Goal: Information Seeking & Learning: Learn about a topic

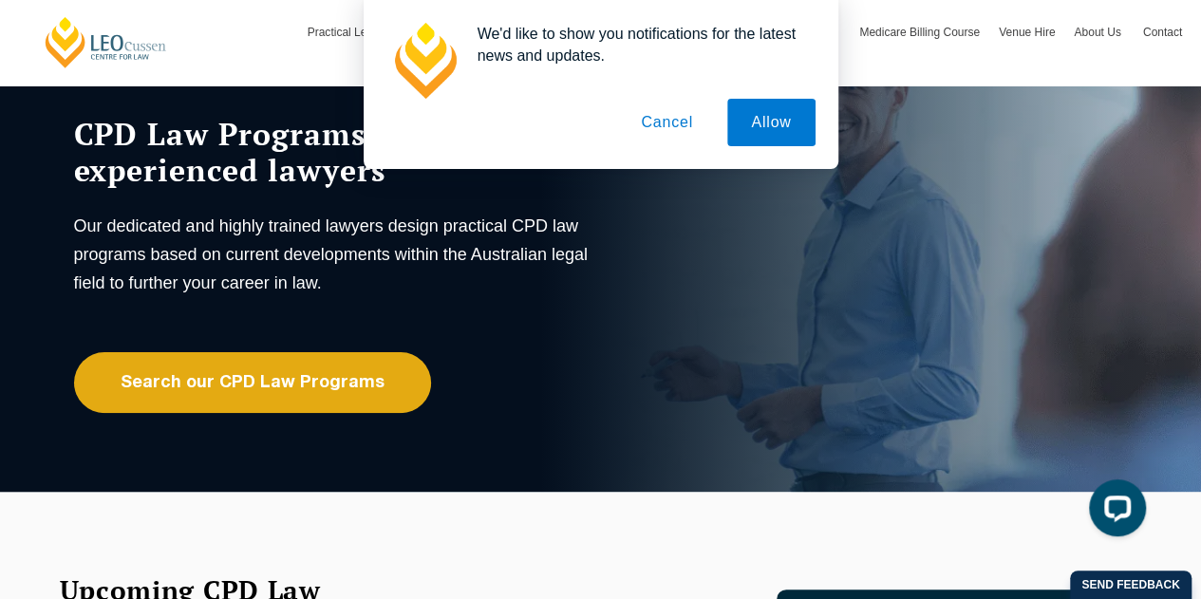
scroll to position [95, 0]
click at [670, 122] on button "Cancel" at bounding box center [667, 122] width 100 height 47
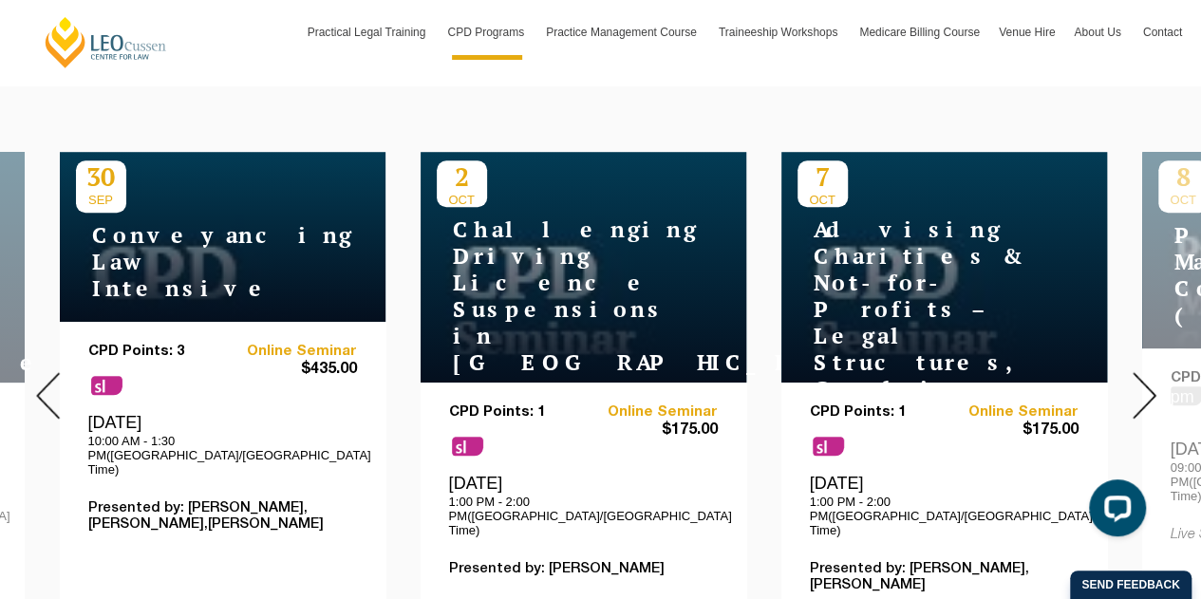
scroll to position [760, 0]
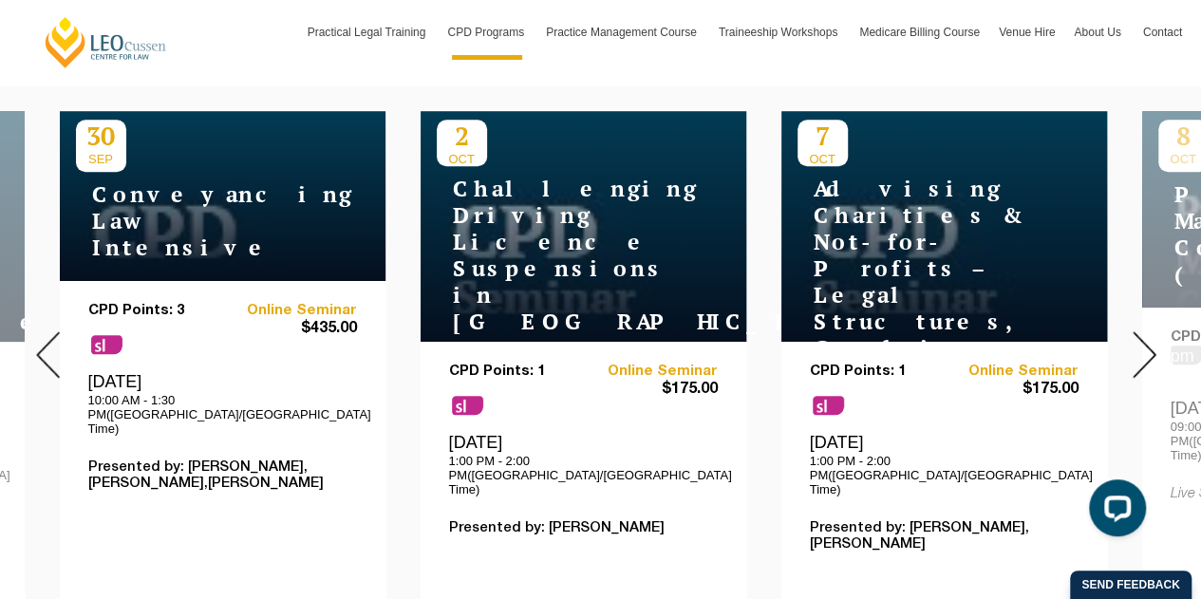
click at [1154, 343] on img at bounding box center [1145, 354] width 24 height 47
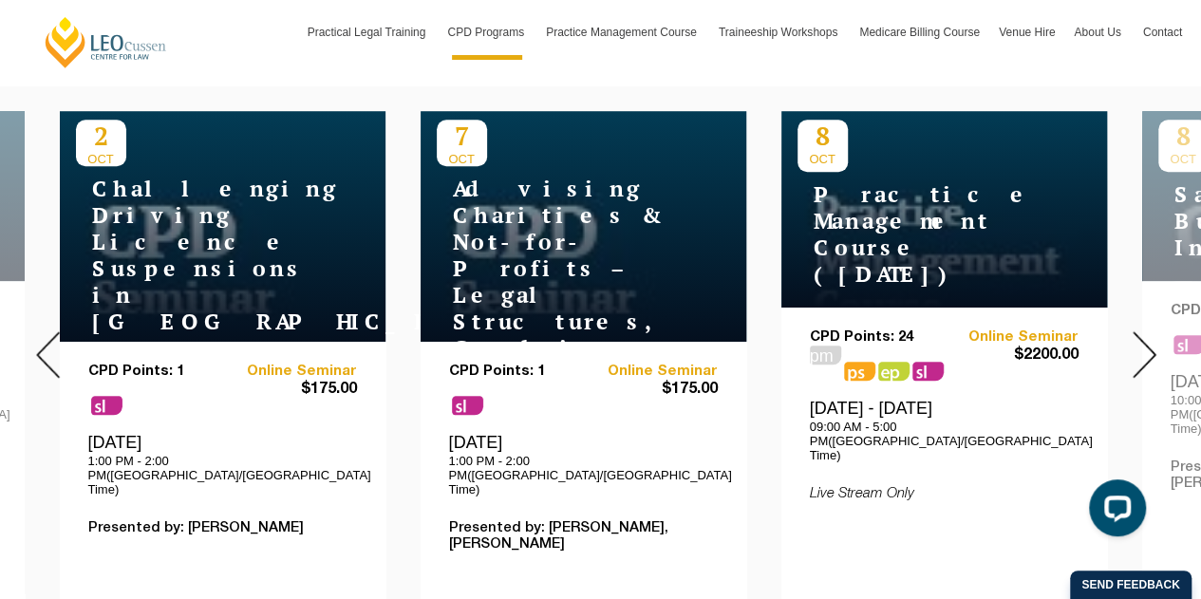
click at [1154, 343] on img at bounding box center [1145, 354] width 24 height 47
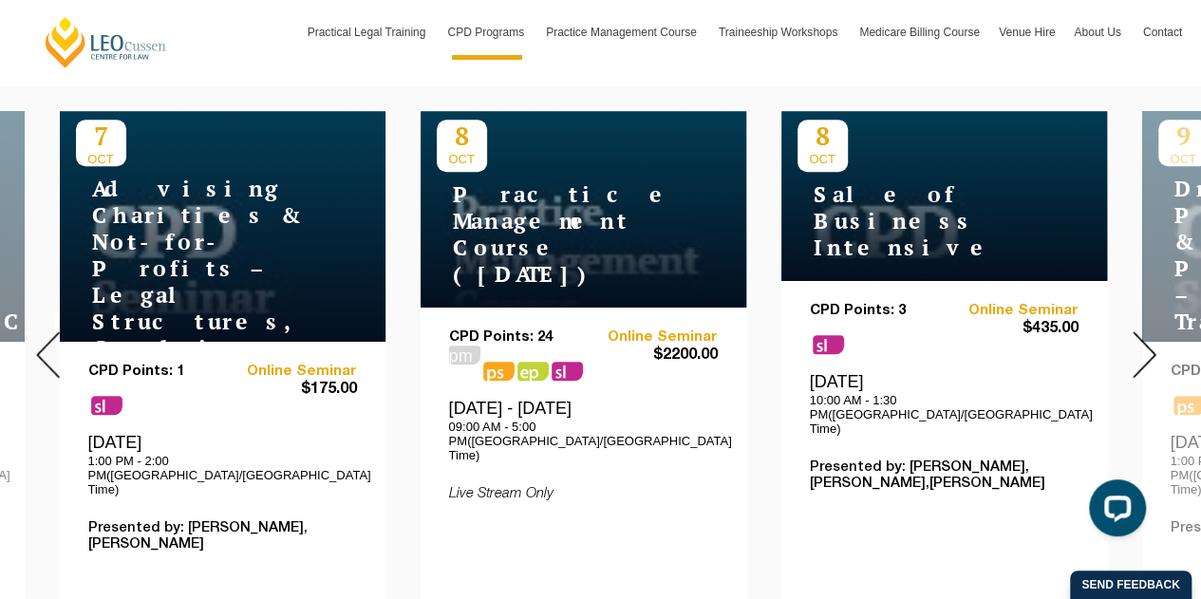
click at [1154, 343] on img at bounding box center [1145, 354] width 24 height 47
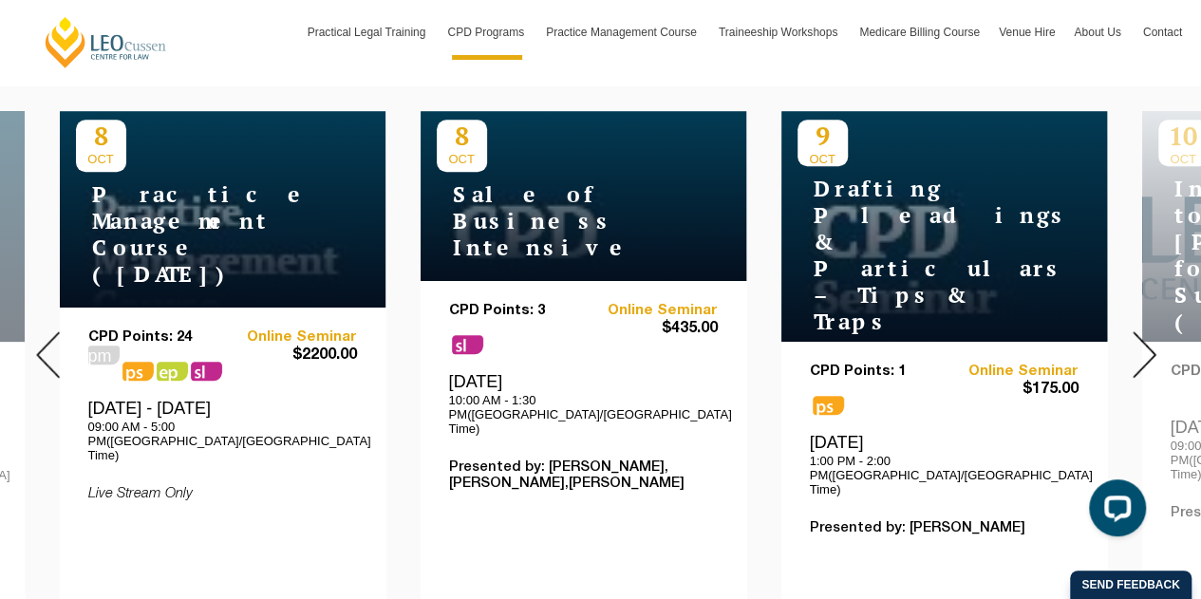
click at [1154, 343] on img at bounding box center [1145, 354] width 24 height 47
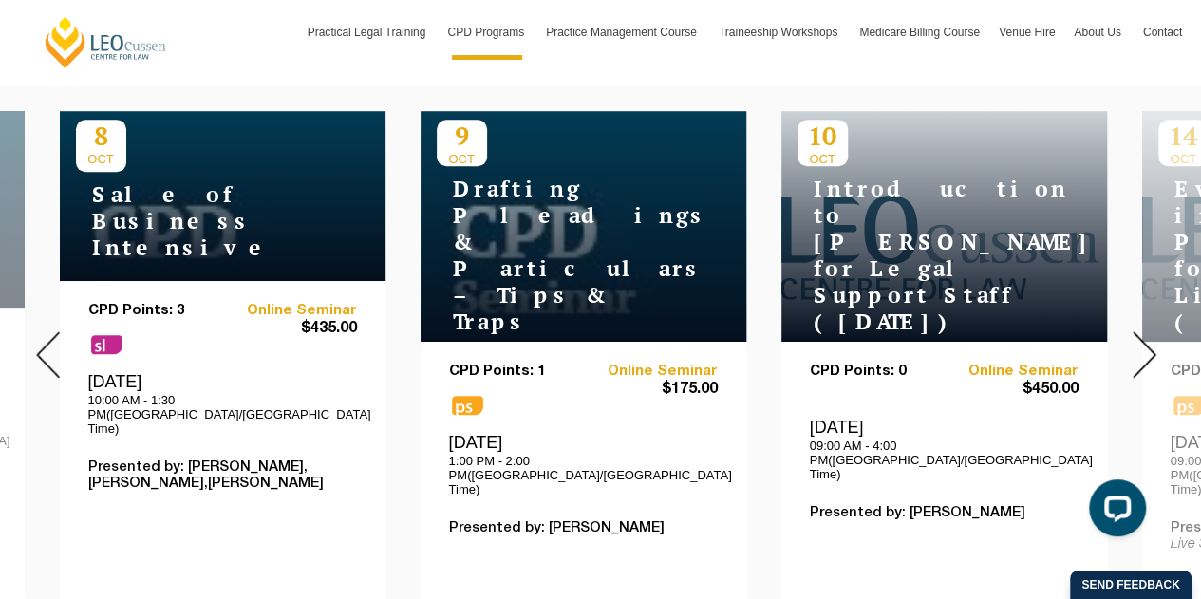
click at [1154, 343] on img at bounding box center [1145, 354] width 24 height 47
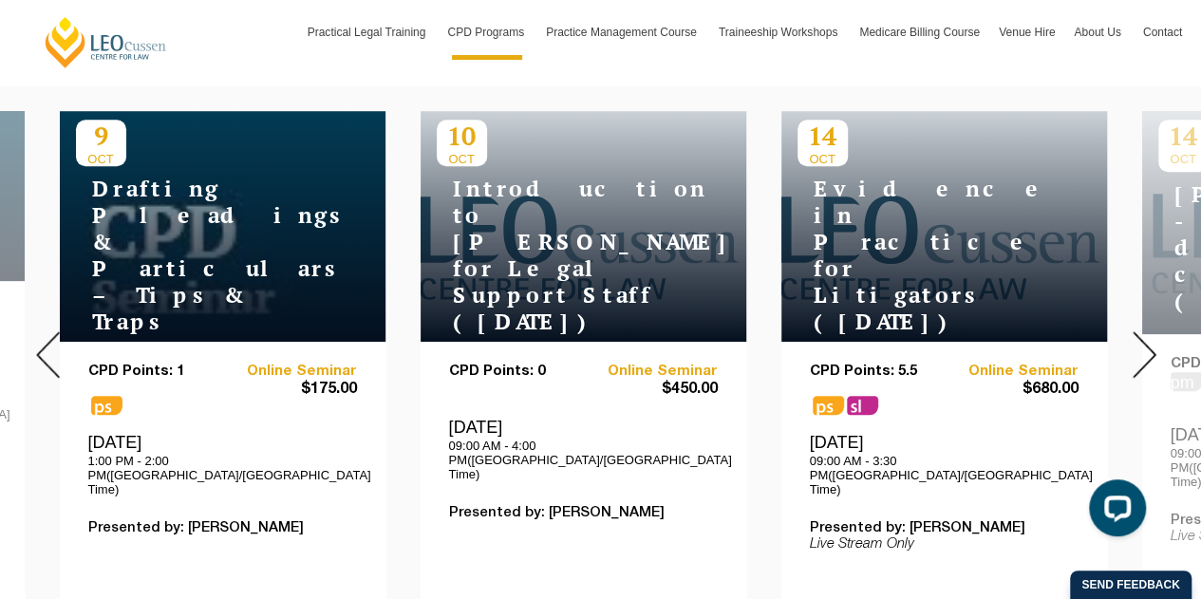
click at [1143, 341] on img at bounding box center [1145, 354] width 24 height 47
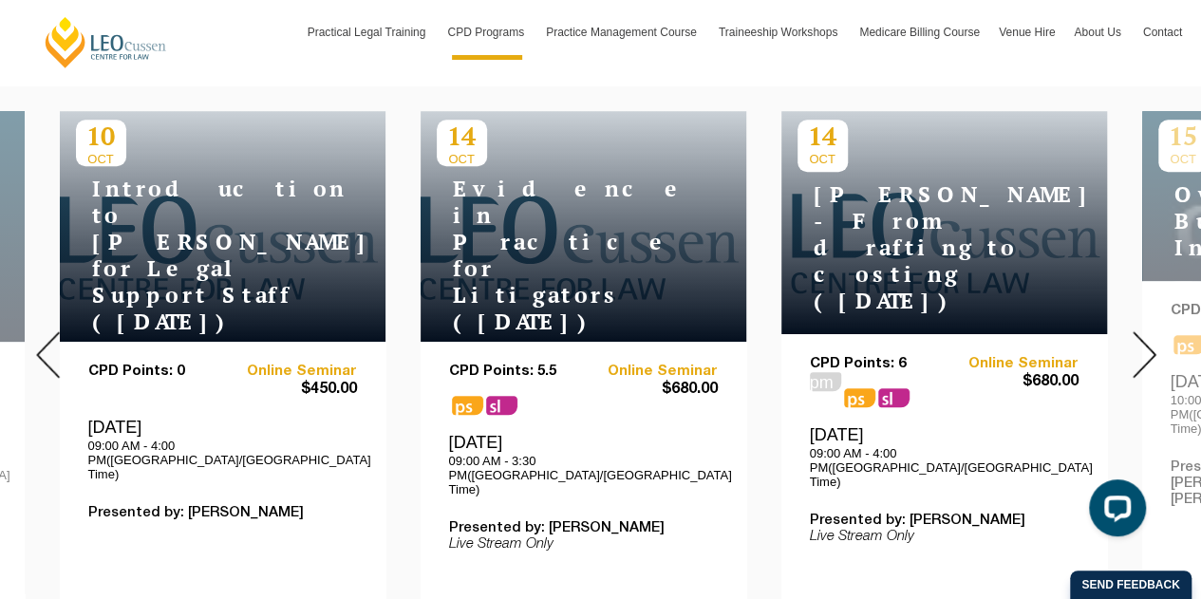
click at [1143, 341] on img at bounding box center [1145, 354] width 24 height 47
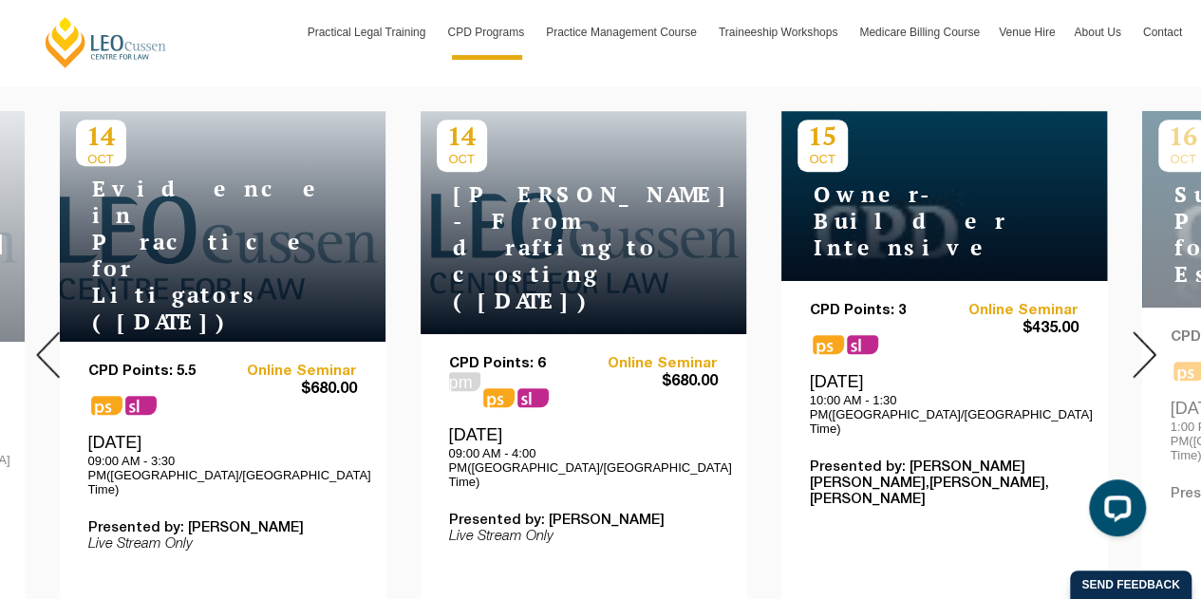
click at [1143, 341] on img at bounding box center [1145, 354] width 24 height 47
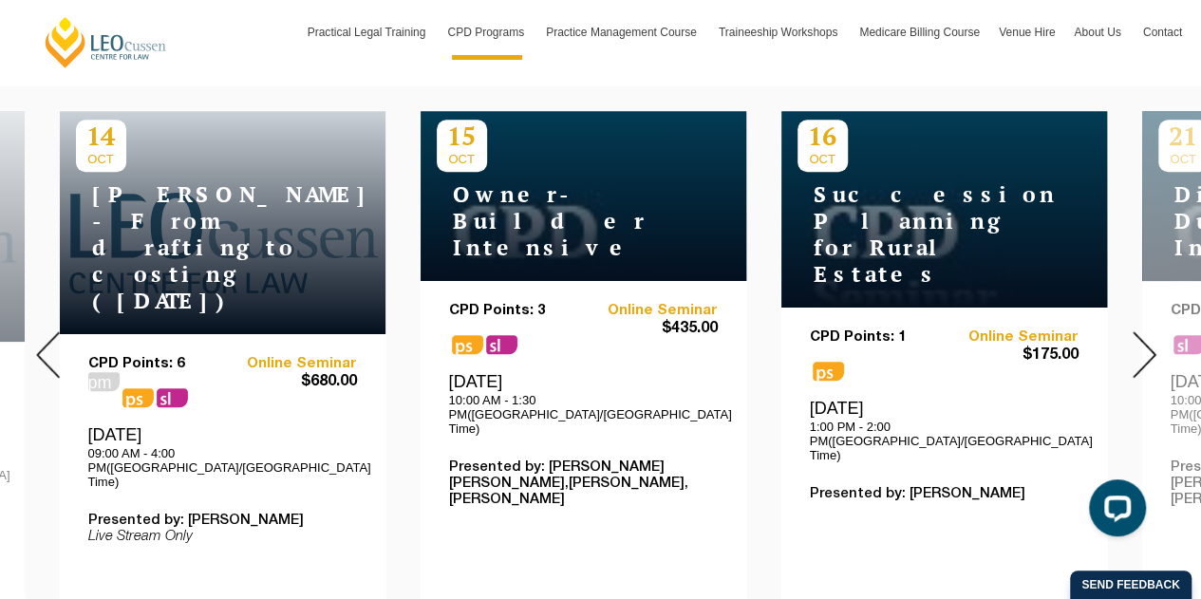
click at [1143, 341] on img at bounding box center [1145, 354] width 24 height 47
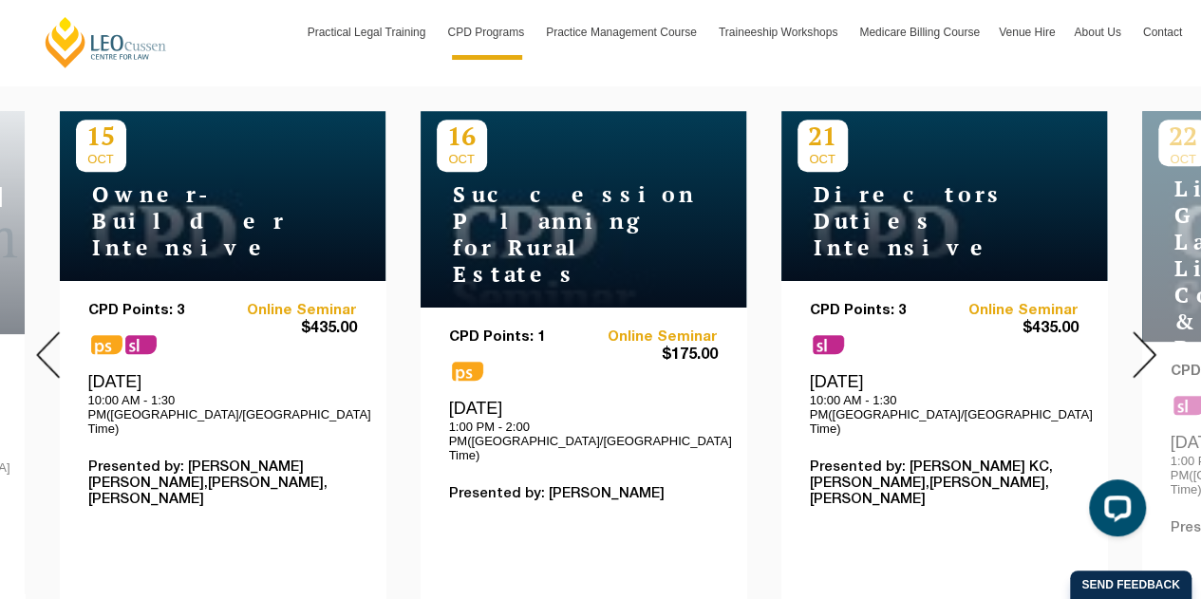
click at [1143, 341] on img at bounding box center [1145, 354] width 24 height 47
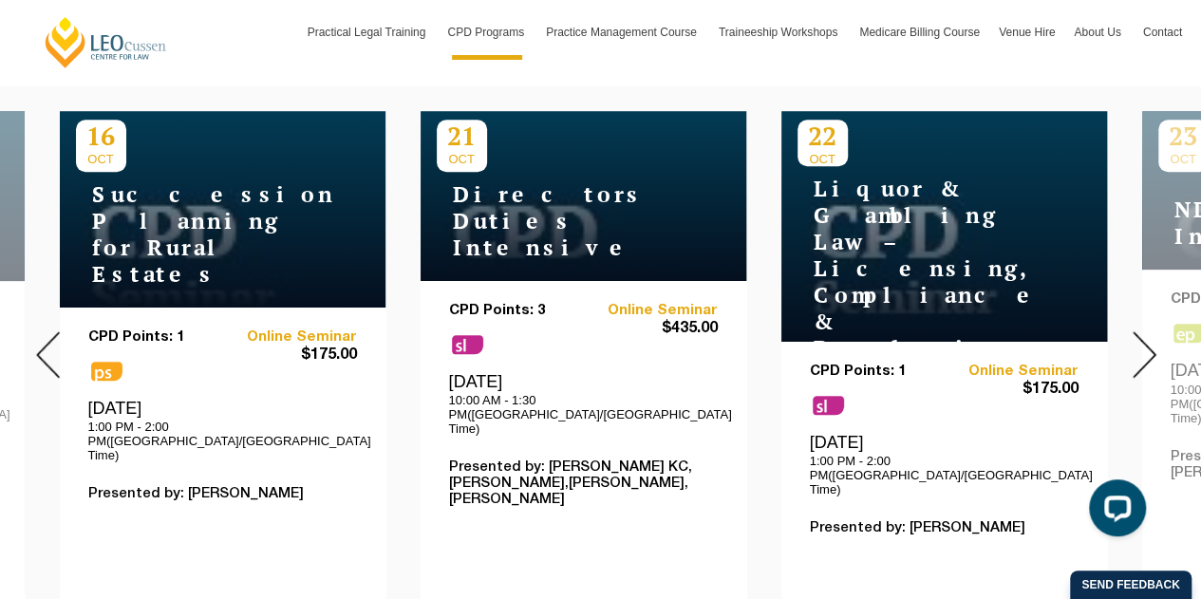
click at [1143, 341] on img at bounding box center [1145, 354] width 24 height 47
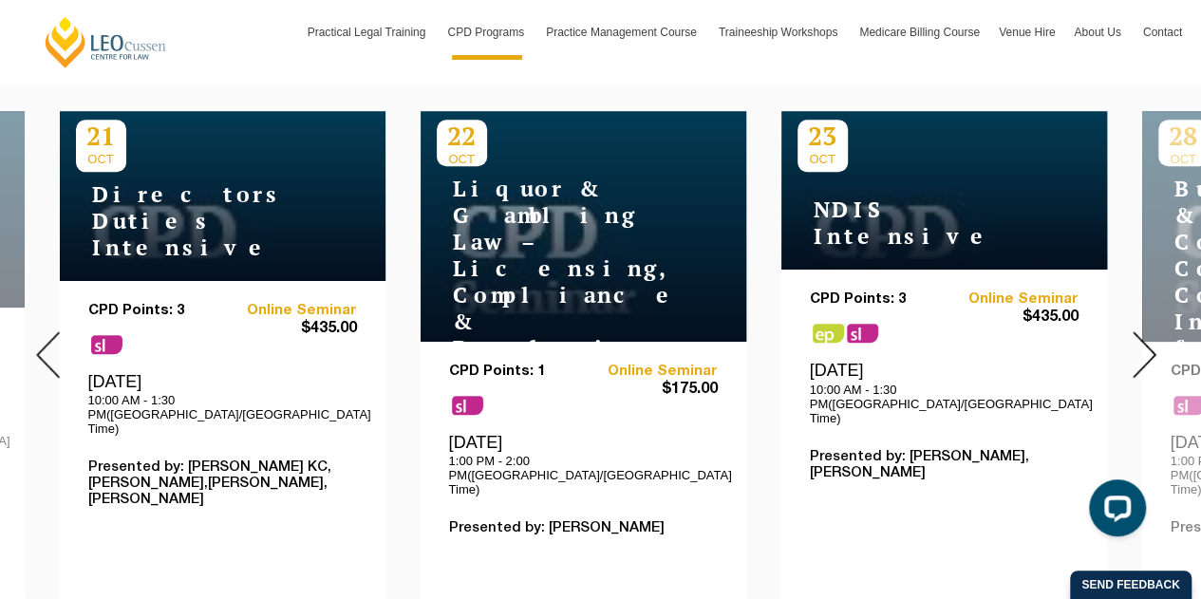
click at [1143, 341] on img at bounding box center [1145, 354] width 24 height 47
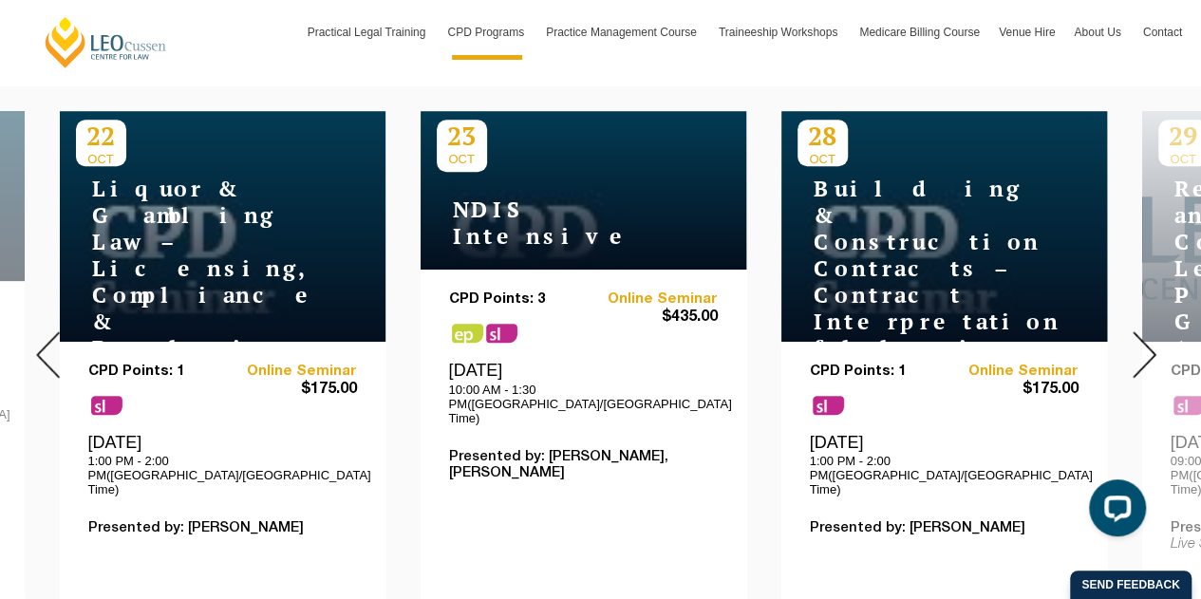
click at [1138, 341] on img at bounding box center [1145, 354] width 24 height 47
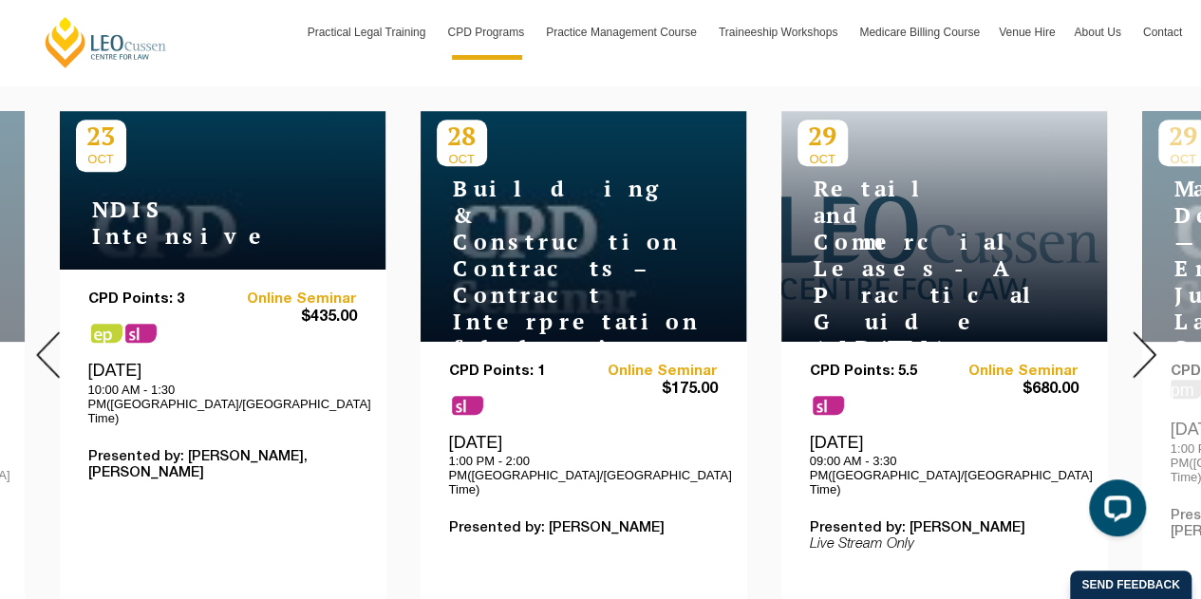
click at [1141, 341] on img at bounding box center [1145, 354] width 24 height 47
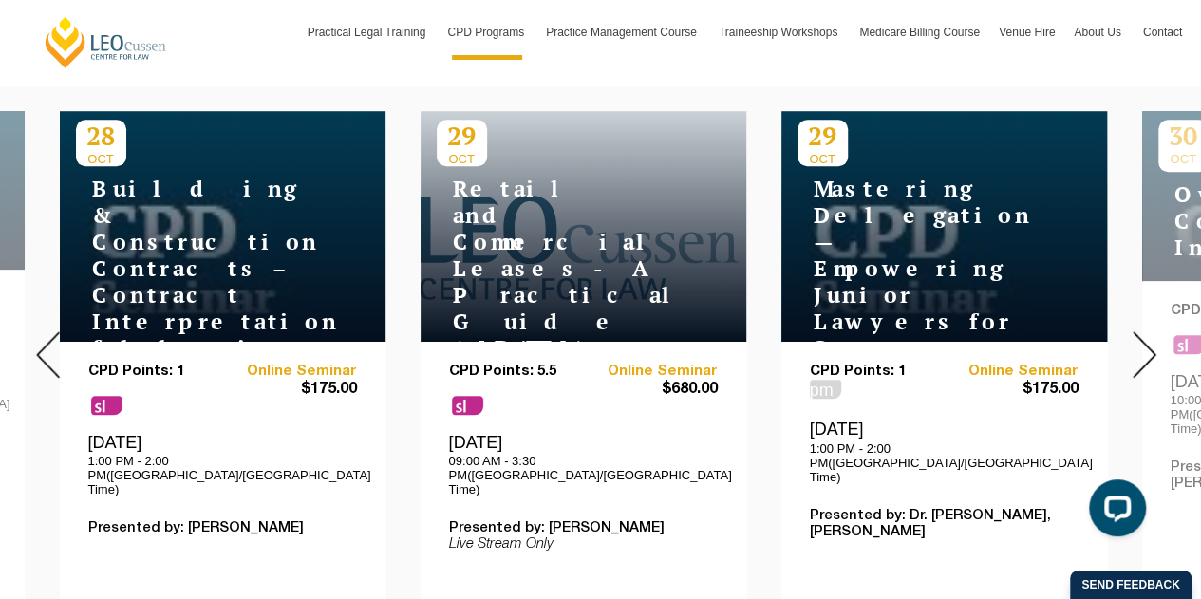
click at [1145, 347] on img at bounding box center [1145, 354] width 24 height 47
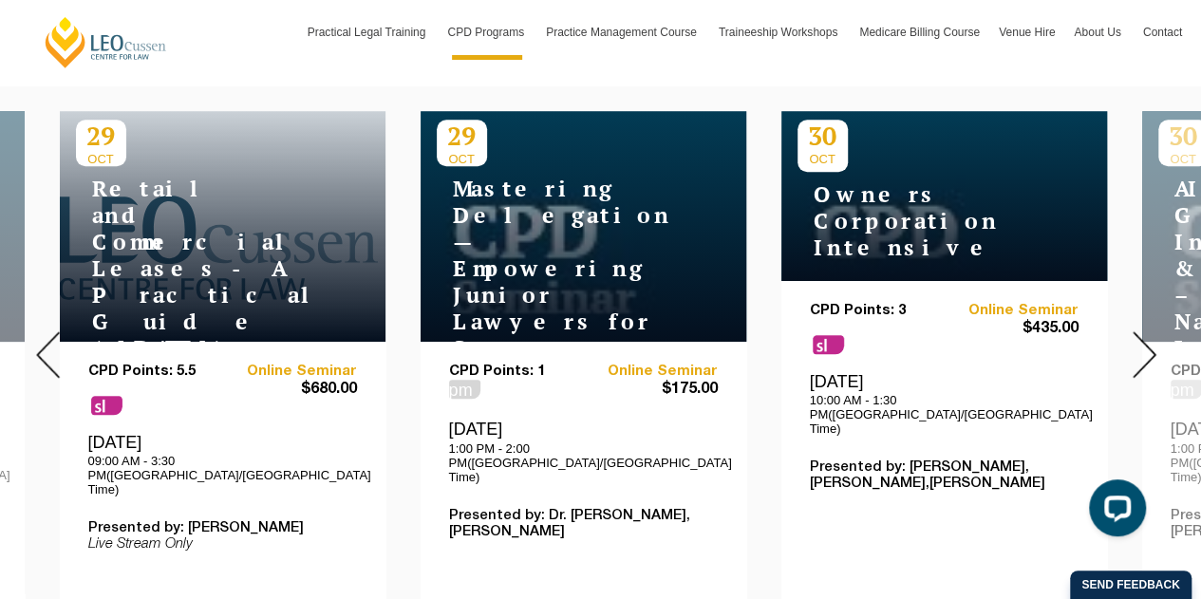
click at [1145, 347] on img at bounding box center [1145, 354] width 24 height 47
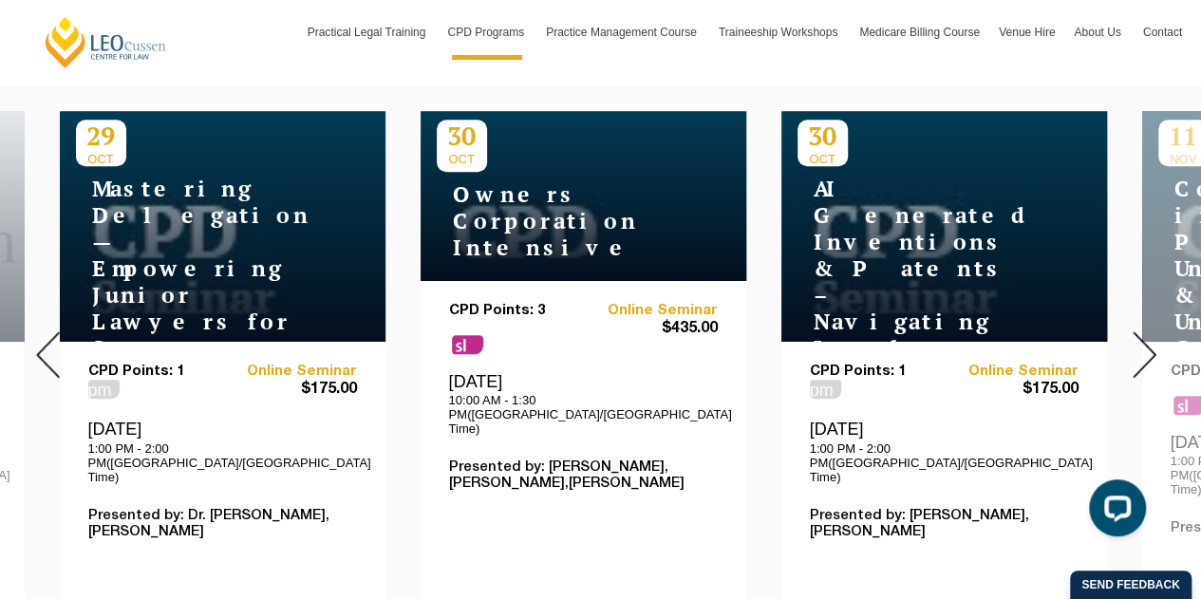
click at [1128, 347] on div at bounding box center [1144, 354] width 114 height 649
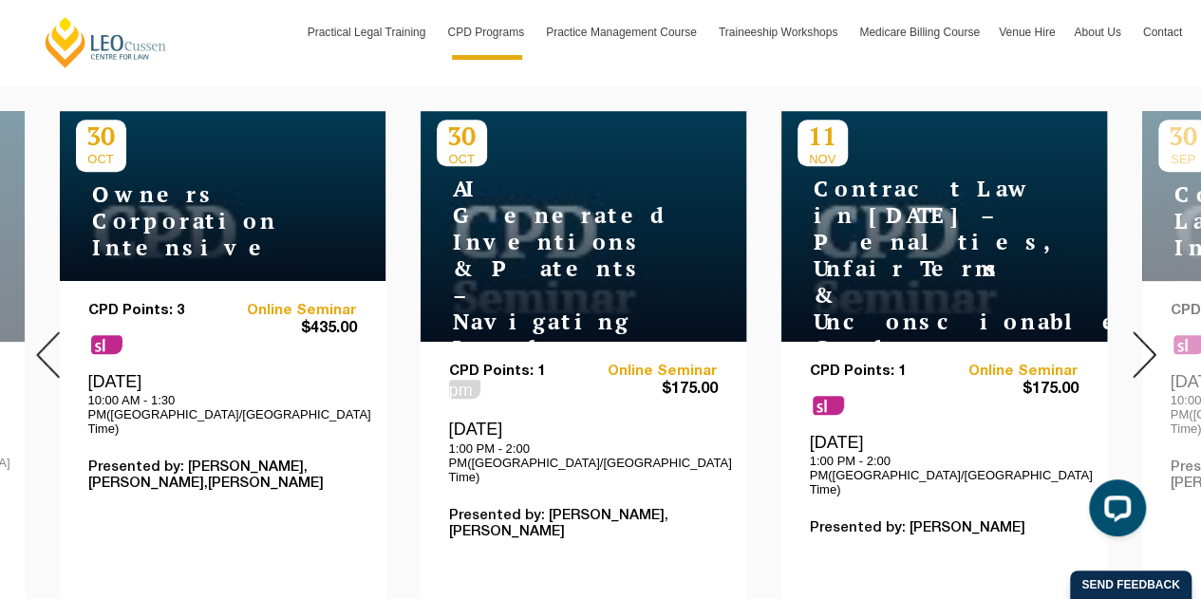
click at [1145, 348] on img at bounding box center [1145, 354] width 24 height 47
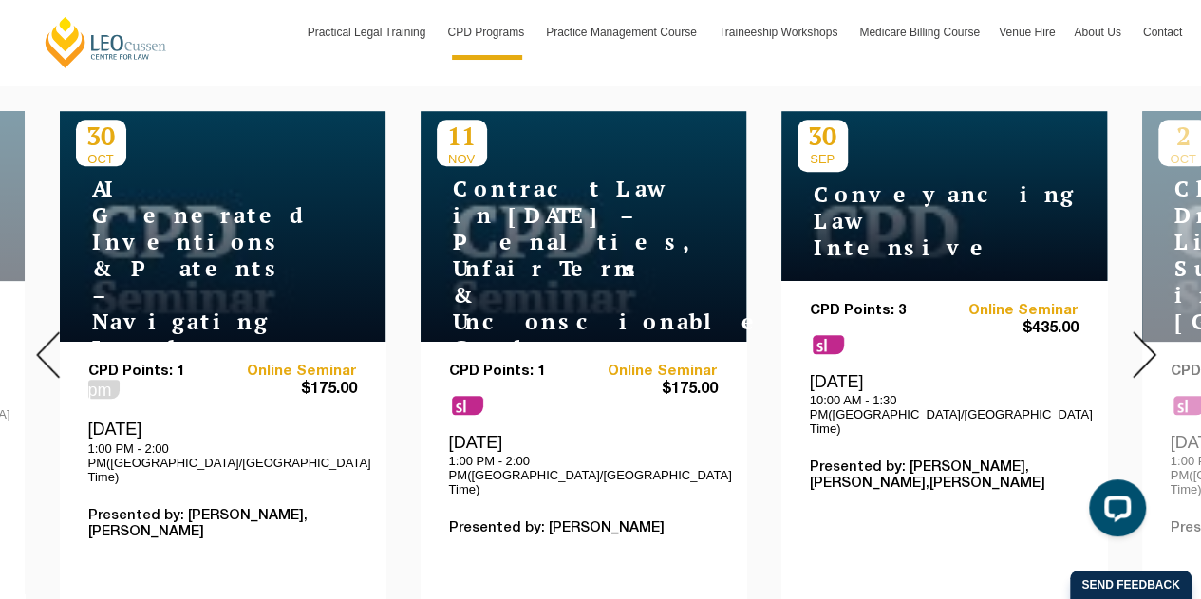
click at [1143, 348] on img at bounding box center [1145, 354] width 24 height 47
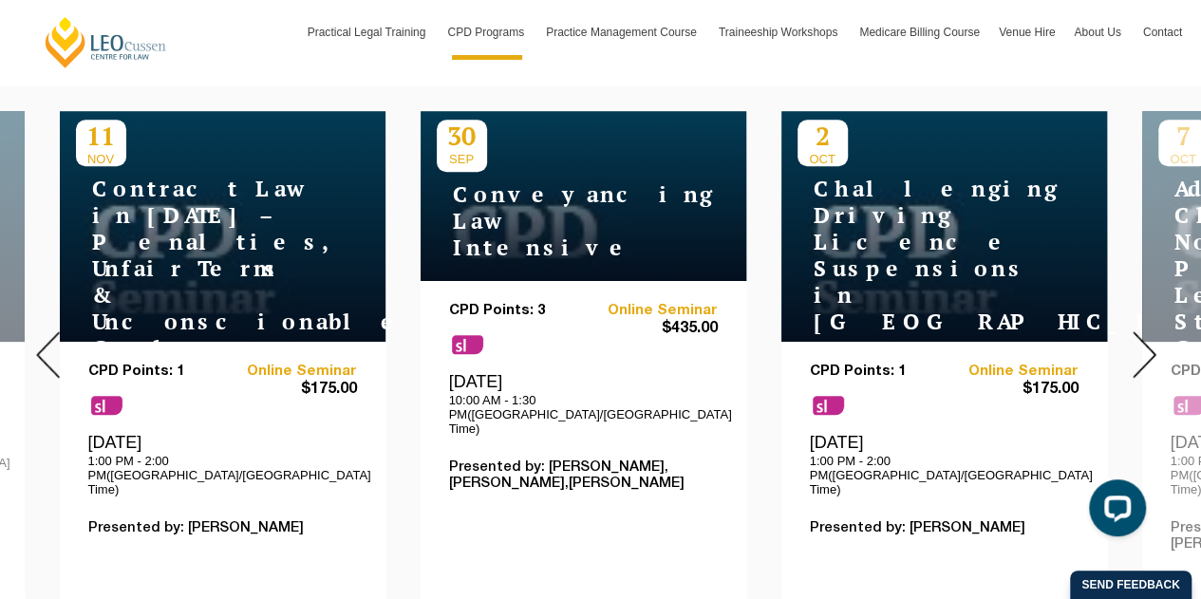
click at [1134, 348] on img at bounding box center [1145, 354] width 24 height 47
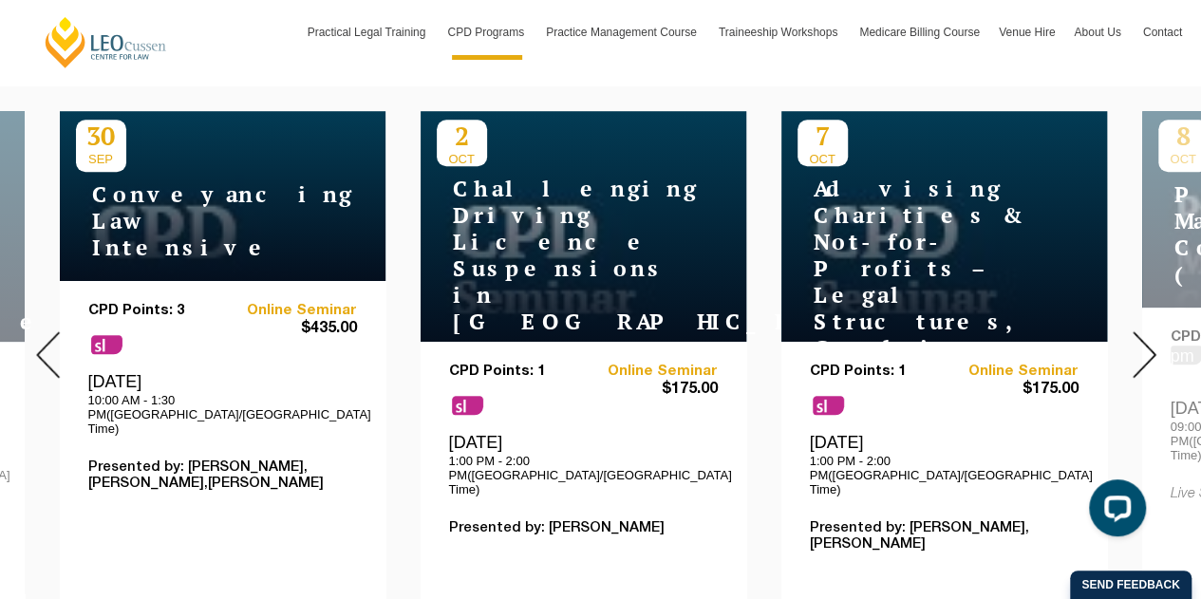
click at [1141, 335] on img at bounding box center [1145, 354] width 24 height 47
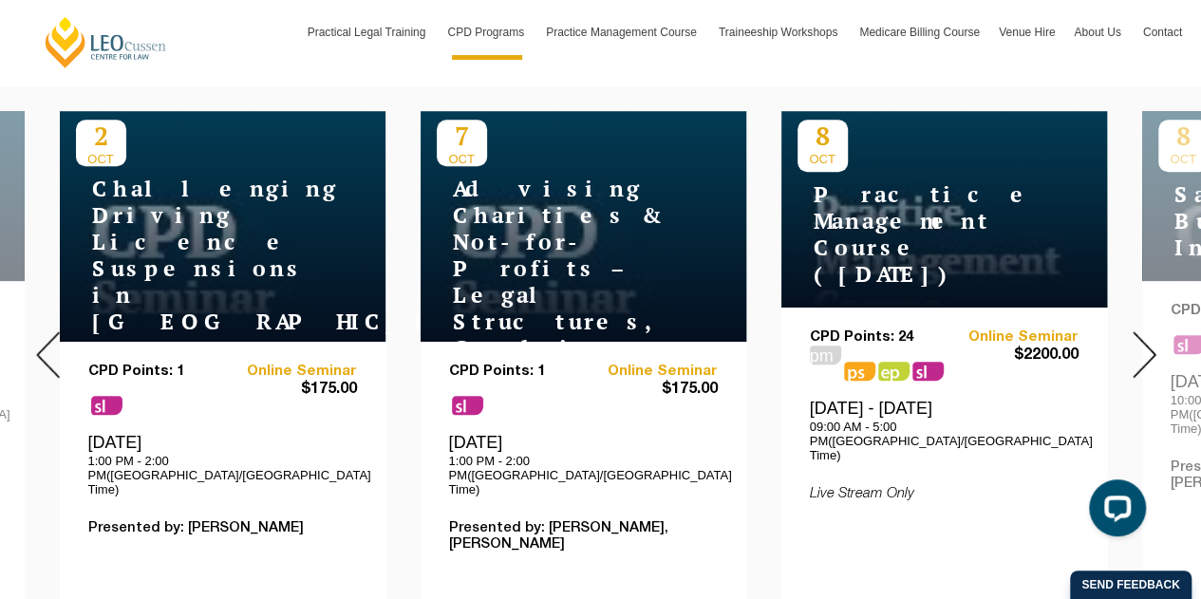
click at [1139, 335] on img at bounding box center [1145, 354] width 24 height 47
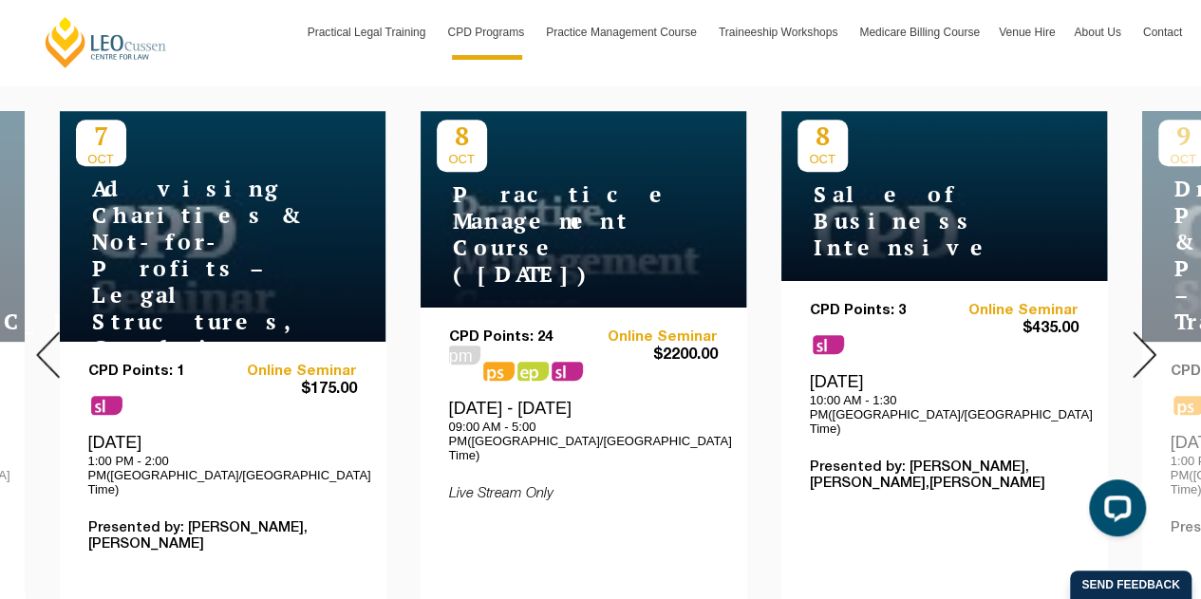
click at [1139, 335] on img at bounding box center [1145, 354] width 24 height 47
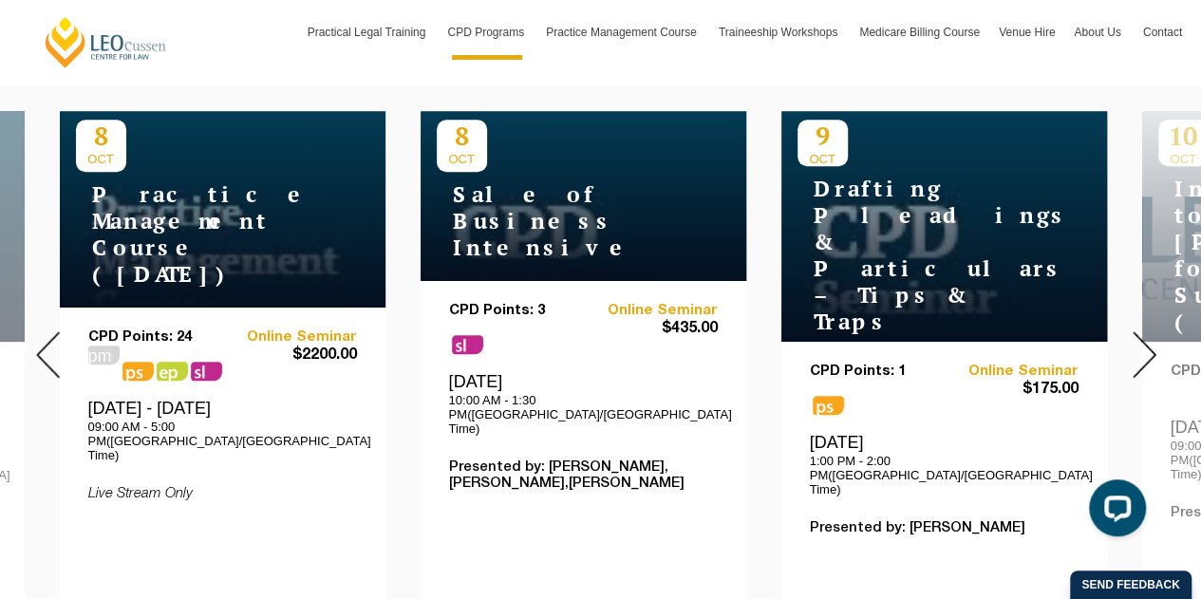
click at [1139, 335] on img at bounding box center [1145, 354] width 24 height 47
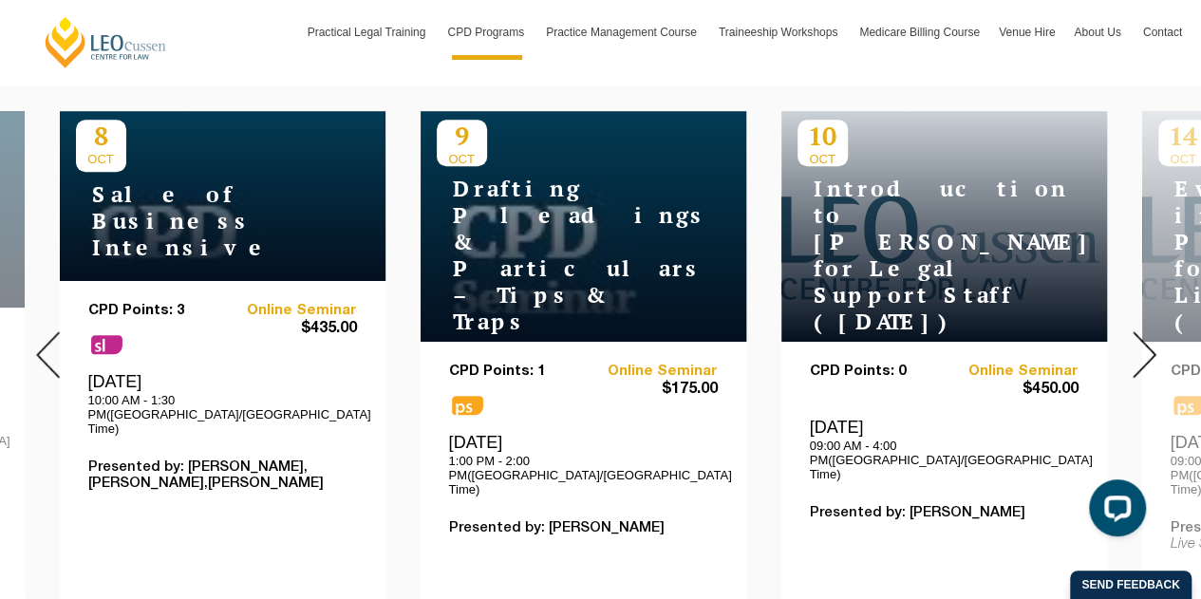
click at [1139, 335] on img at bounding box center [1145, 354] width 24 height 47
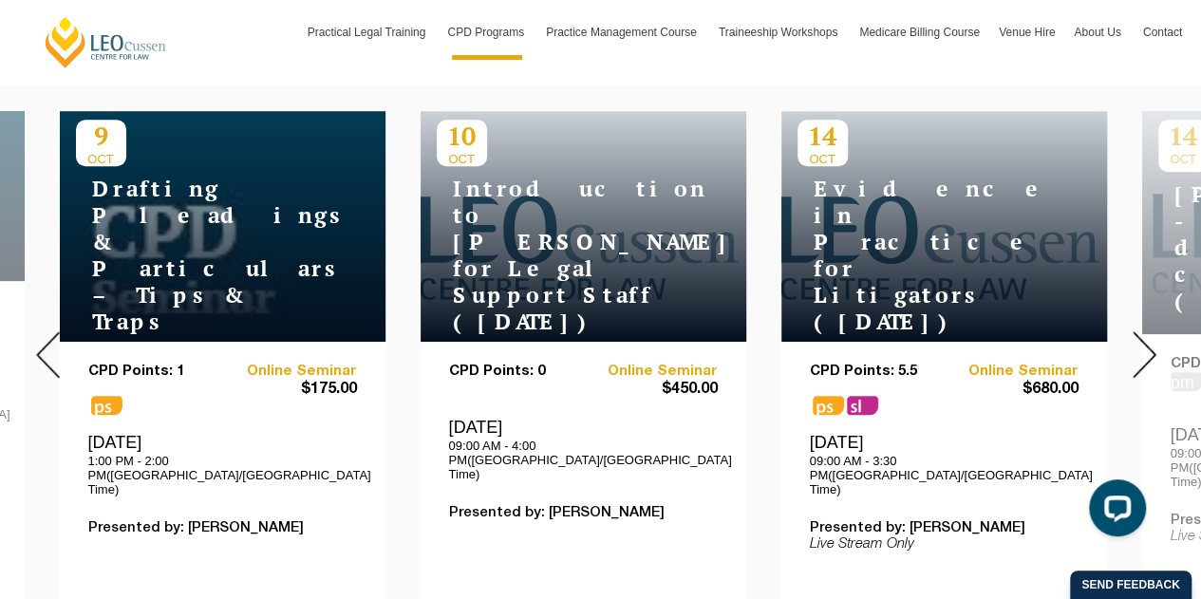
click at [1140, 331] on img at bounding box center [1145, 354] width 24 height 47
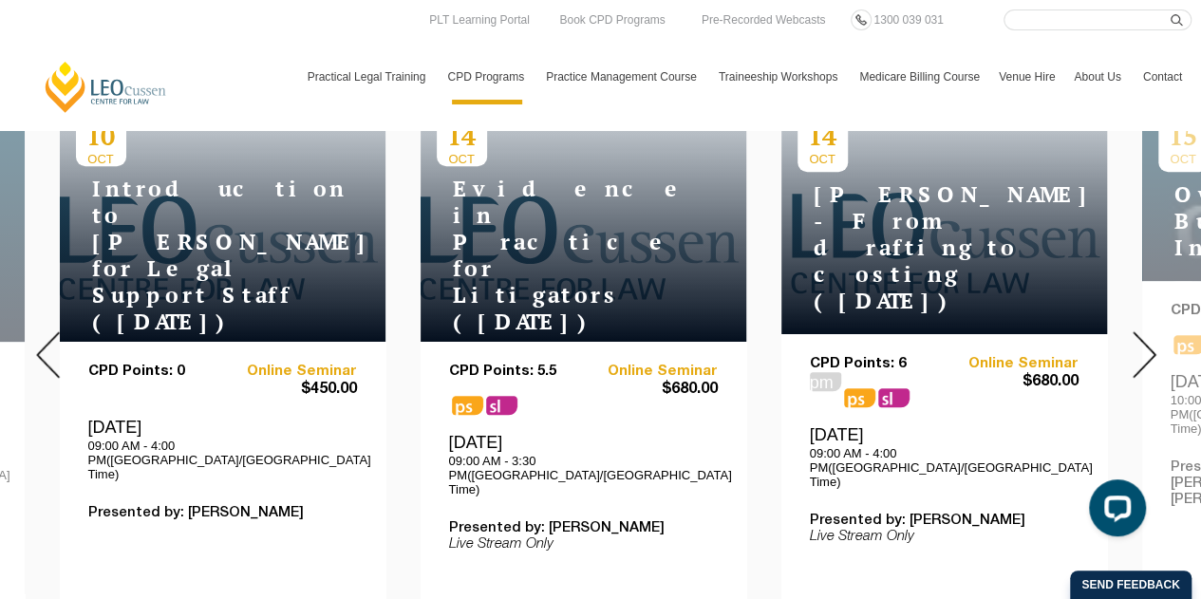
click at [1127, 345] on div at bounding box center [1144, 354] width 114 height 649
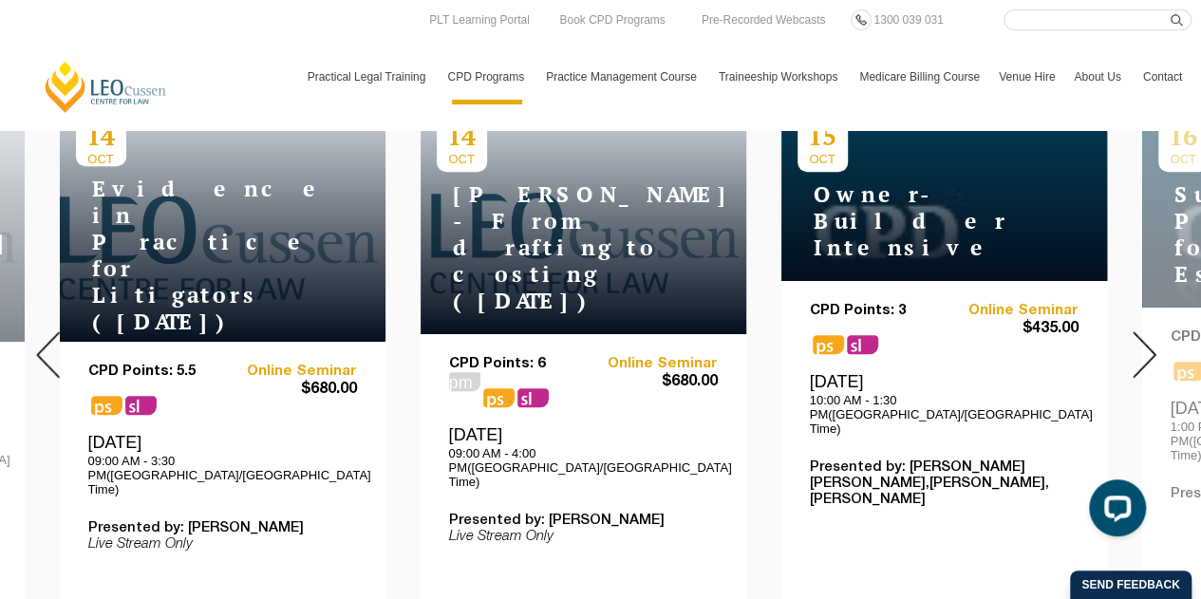
click at [1127, 345] on div at bounding box center [1144, 354] width 114 height 649
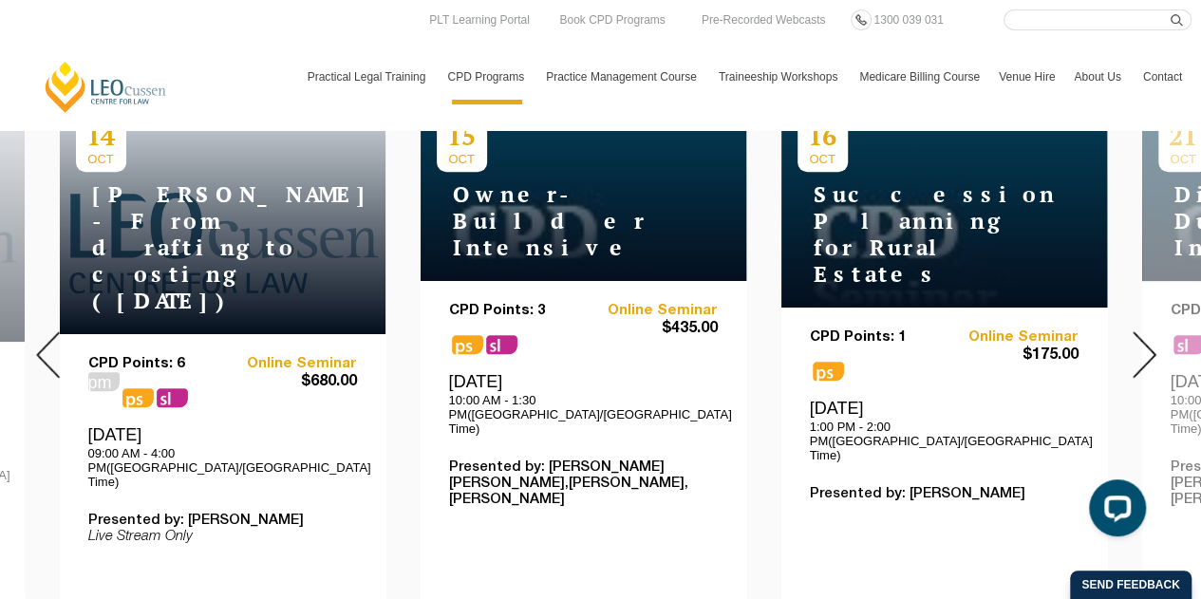
click at [1135, 344] on img at bounding box center [1145, 354] width 24 height 47
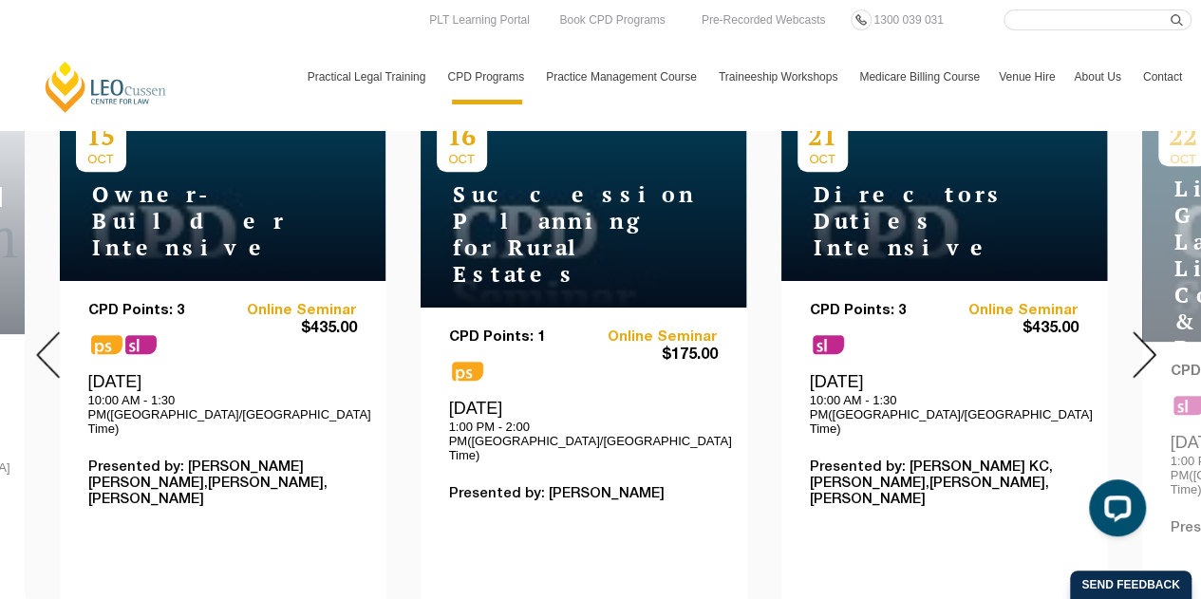
click at [1151, 331] on img at bounding box center [1145, 354] width 24 height 47
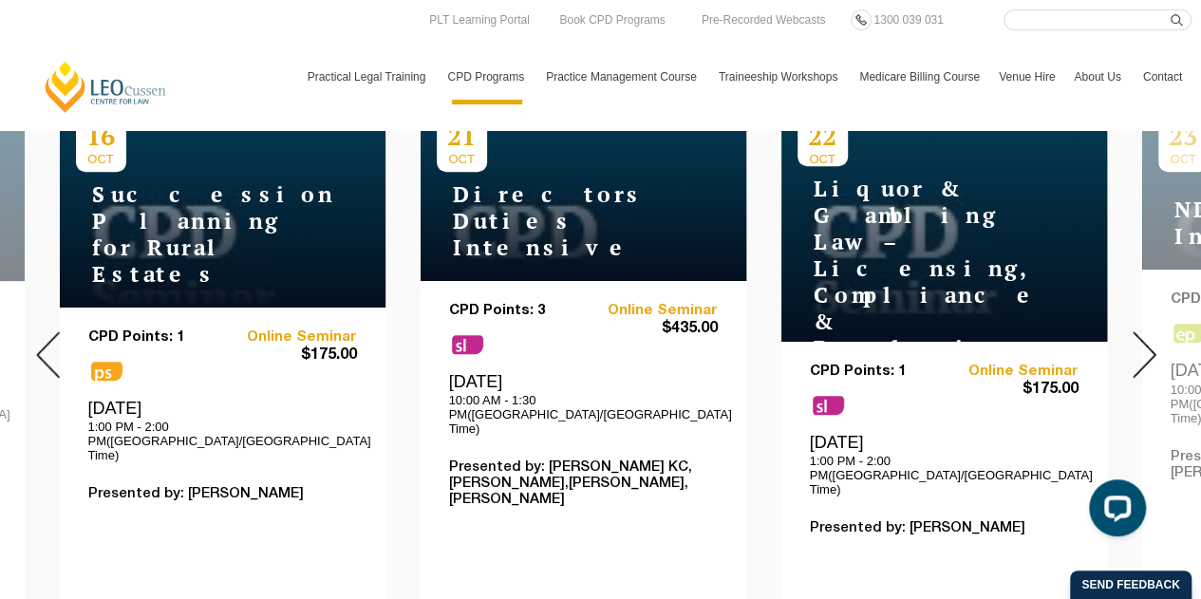
click at [1151, 331] on img at bounding box center [1145, 354] width 24 height 47
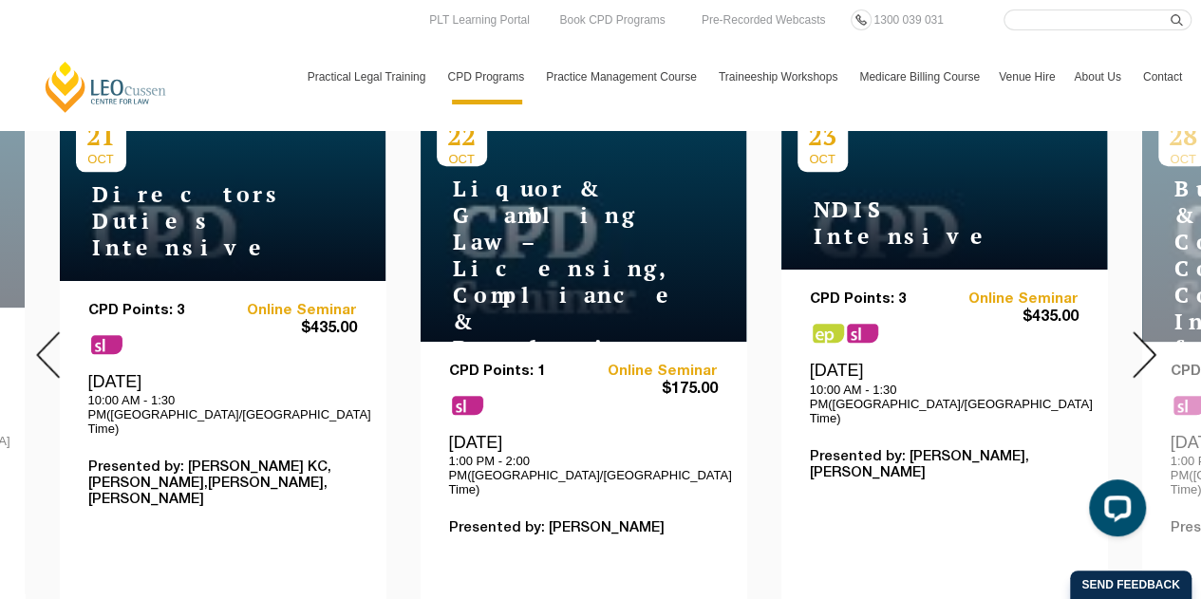
click at [1151, 331] on img at bounding box center [1145, 354] width 24 height 47
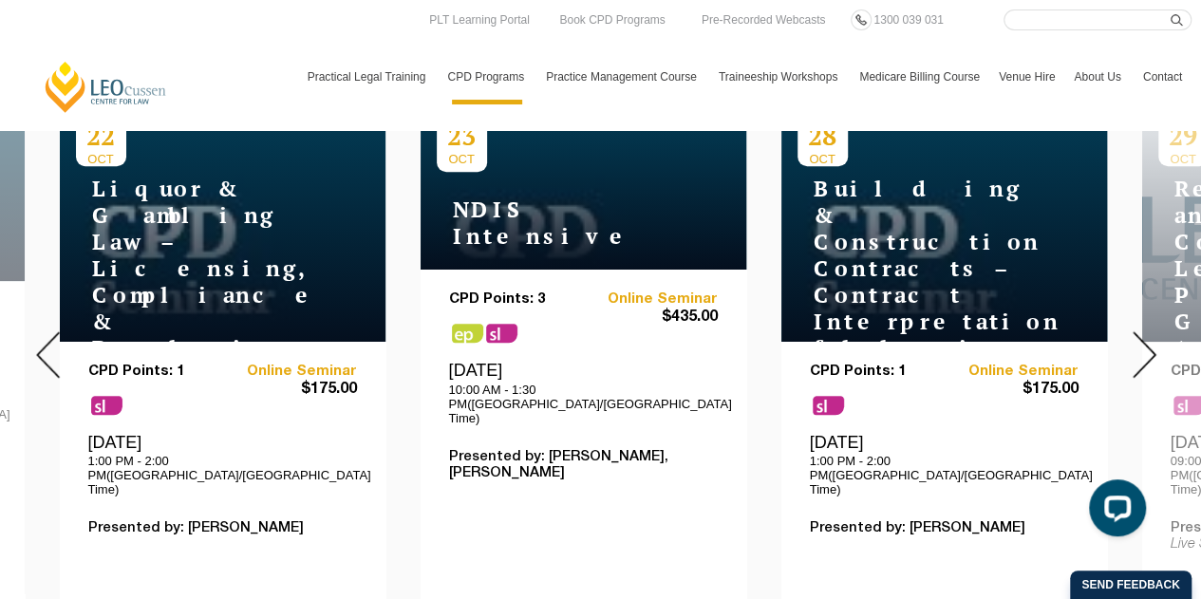
click at [1151, 331] on img at bounding box center [1145, 354] width 24 height 47
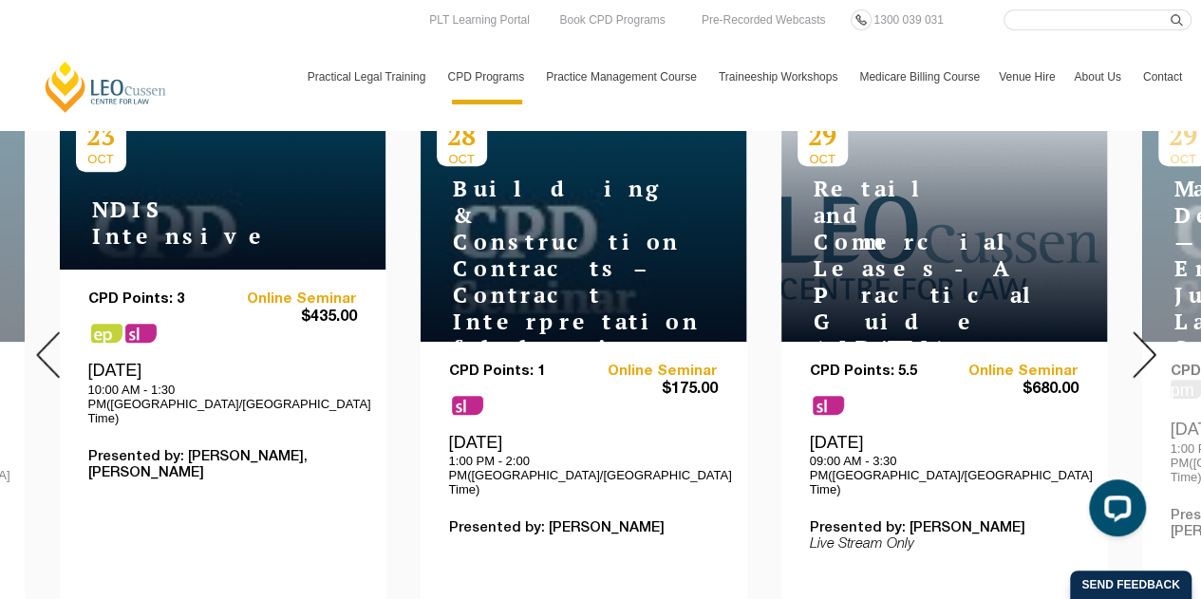
click at [1151, 331] on img at bounding box center [1145, 354] width 24 height 47
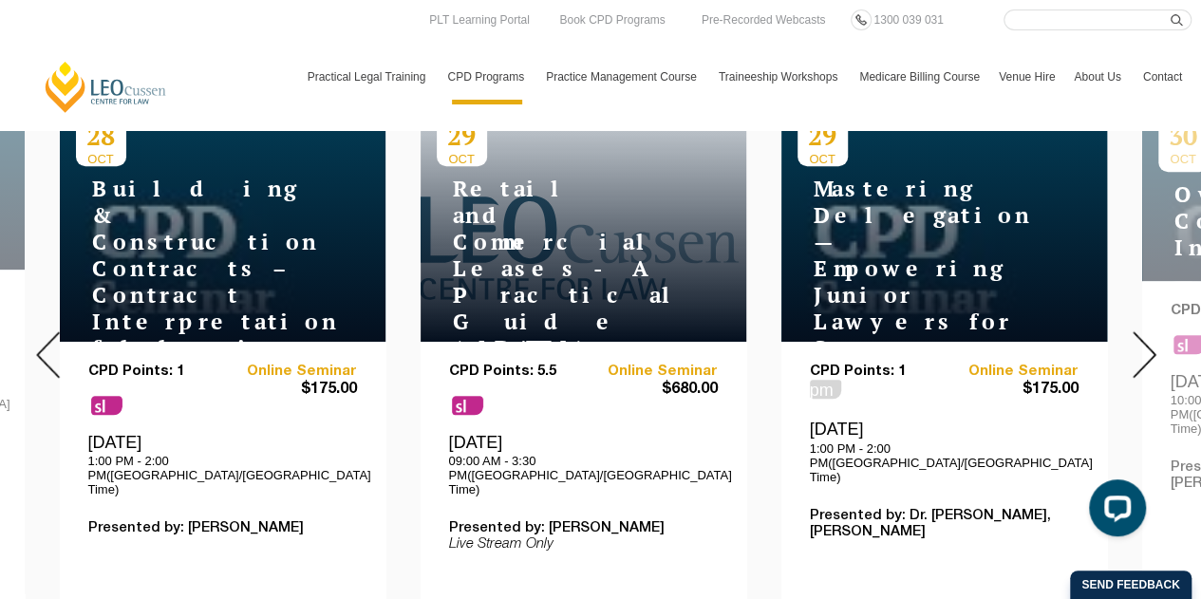
click at [1151, 331] on img at bounding box center [1145, 354] width 24 height 47
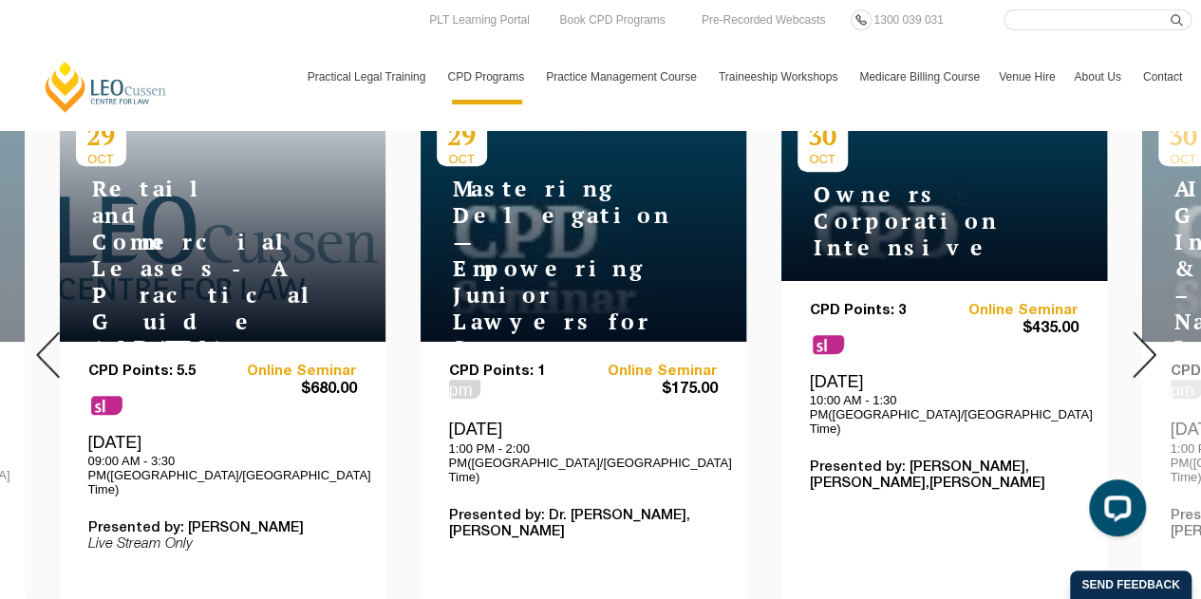
click at [1151, 331] on img at bounding box center [1145, 354] width 24 height 47
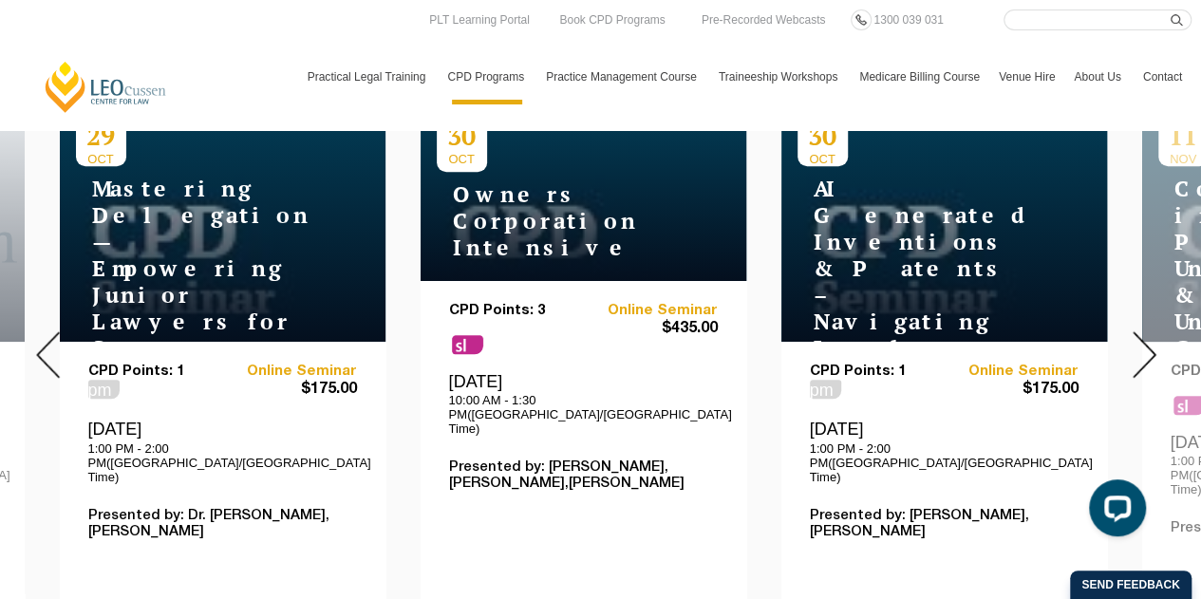
click at [1151, 331] on img at bounding box center [1145, 354] width 24 height 47
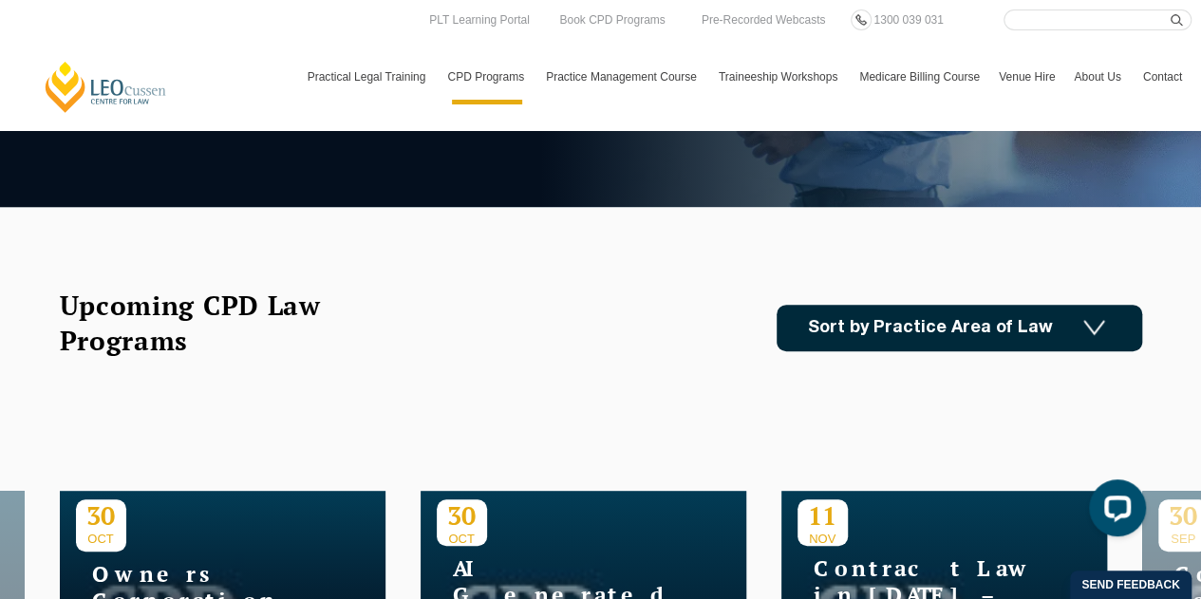
scroll to position [380, 0]
